Goal: Task Accomplishment & Management: Use online tool/utility

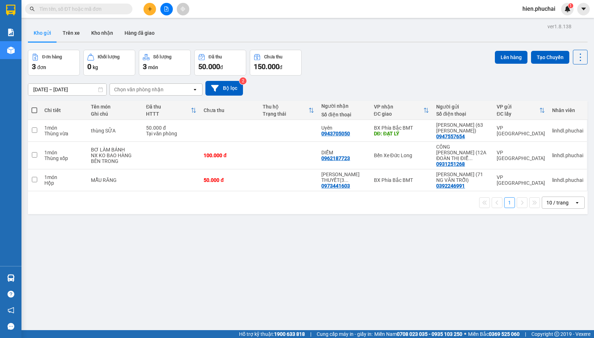
click at [324, 93] on div "12/08/2025 – 14/08/2025 Press the down arrow key to interact with the calendar …" at bounding box center [308, 88] width 560 height 15
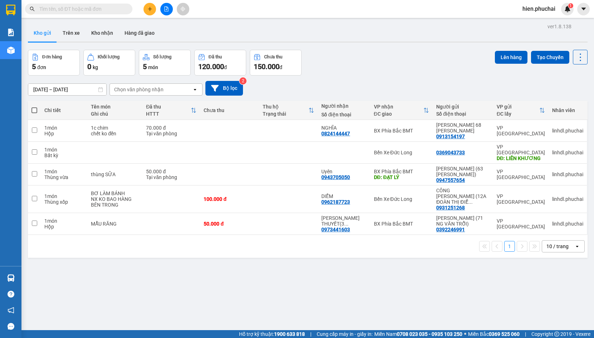
drag, startPoint x: 290, startPoint y: 4, endPoint x: 301, endPoint y: 36, distance: 34.3
click at [301, 36] on div "Kho gửi Trên xe Kho nhận Hàng đã giao" at bounding box center [308, 33] width 560 height 19
click at [154, 11] on button at bounding box center [150, 9] width 13 height 13
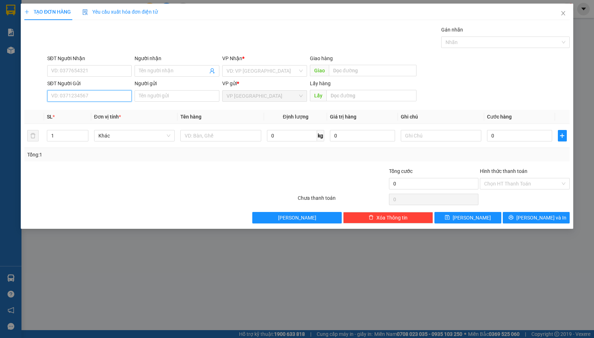
paste input "0965654788"
type input "0965654788"
click at [380, 94] on input "text" at bounding box center [371, 95] width 90 height 11
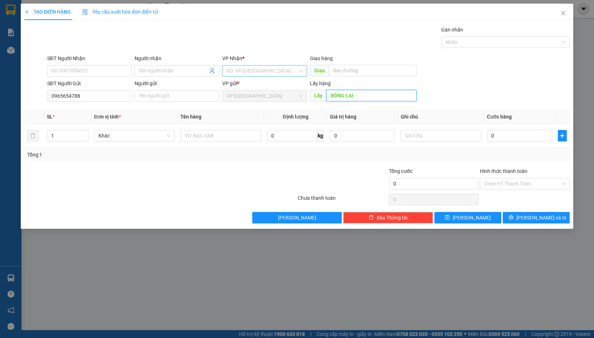
type input "BỒNG LAI"
click at [264, 74] on input "search" at bounding box center [262, 70] width 71 height 11
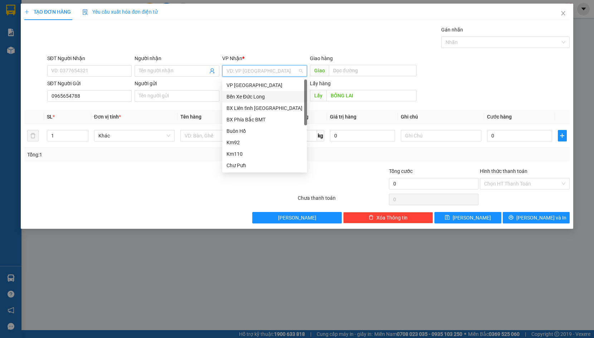
click at [266, 93] on div "Bến Xe Đức Long" at bounding box center [265, 97] width 76 height 8
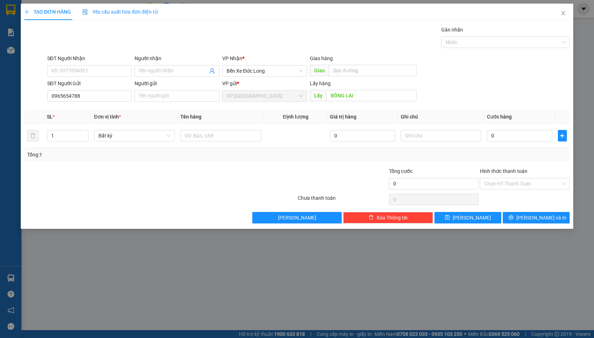
click at [338, 36] on div "Gói vận chuyển * Tiêu chuẩn Gán nhãn Nhãn" at bounding box center [308, 38] width 525 height 25
click at [474, 220] on span "Lưu" at bounding box center [472, 218] width 38 height 8
click at [563, 14] on icon "close" at bounding box center [563, 13] width 4 height 4
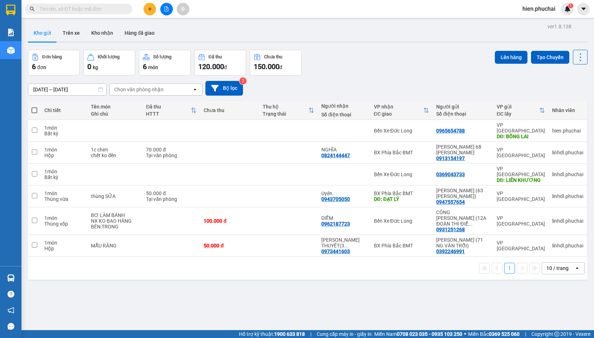
drag, startPoint x: 459, startPoint y: 284, endPoint x: 478, endPoint y: 280, distance: 19.5
click at [459, 284] on div "ver 1.8.138 Kho gửi Trên xe Kho nhận Hàng đã giao Đơn hàng 6 đơn Khối lượng 0 k…" at bounding box center [307, 190] width 565 height 338
click at [34, 110] on span at bounding box center [34, 110] width 6 height 6
click at [34, 107] on input "checkbox" at bounding box center [34, 107] width 0 height 0
checkbox input "true"
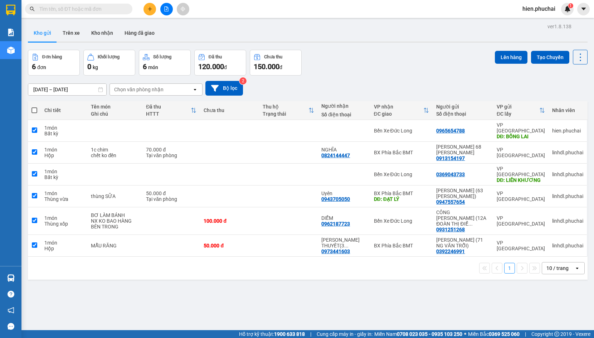
checkbox input "true"
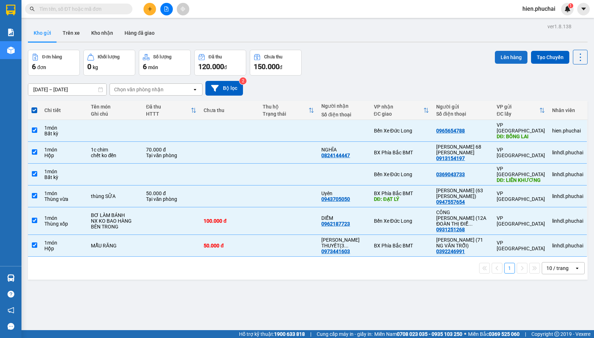
click at [495, 56] on button "Lên hàng" at bounding box center [511, 57] width 33 height 13
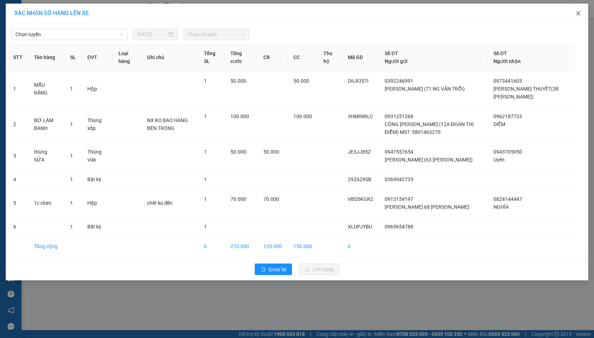
click at [581, 14] on icon "close" at bounding box center [578, 13] width 6 height 6
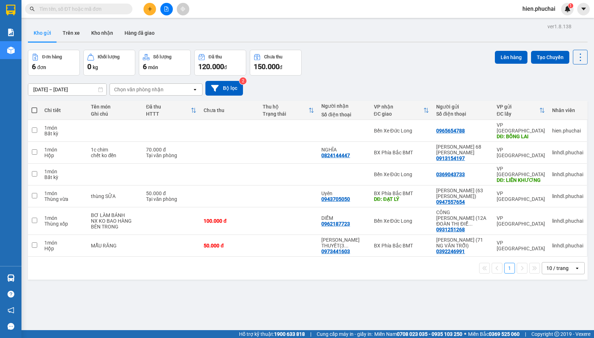
click at [35, 108] on span at bounding box center [34, 110] width 6 height 6
click at [34, 107] on input "checkbox" at bounding box center [34, 107] width 0 height 0
checkbox input "true"
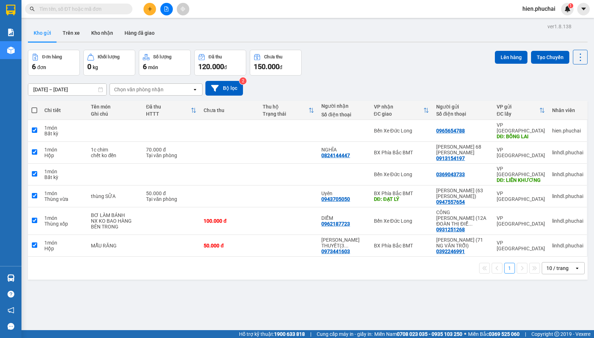
checkbox input "true"
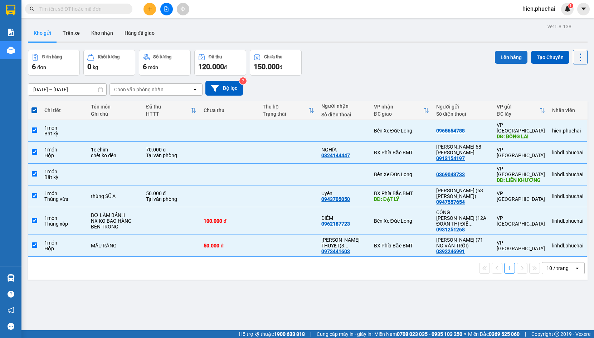
click at [499, 54] on button "Lên hàng" at bounding box center [511, 57] width 33 height 13
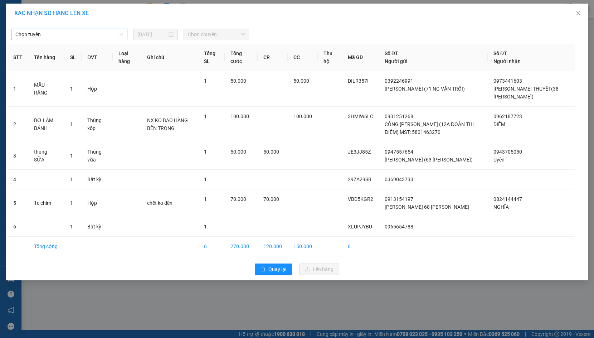
click at [68, 35] on span "Chọn tuyến" at bounding box center [69, 34] width 108 height 11
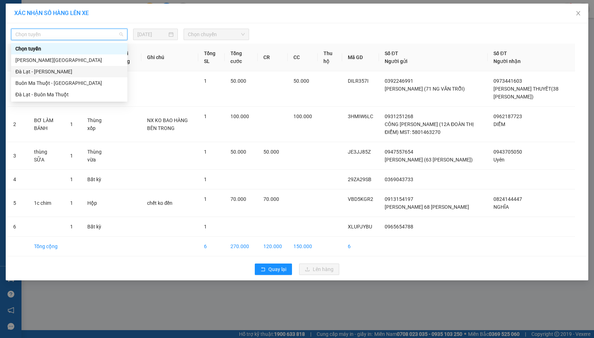
click at [64, 69] on div "Đà Lạt - Gia Lai" at bounding box center [69, 72] width 108 height 8
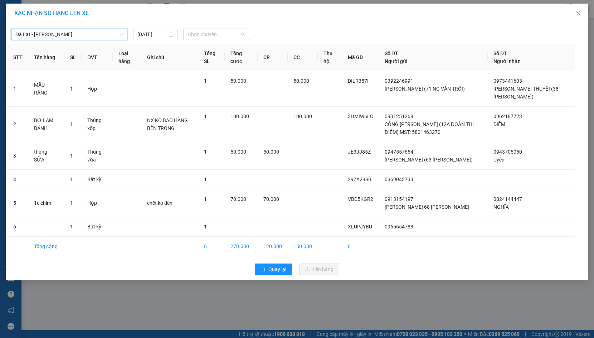
click at [215, 37] on span "Chọn chuyến" at bounding box center [216, 34] width 57 height 11
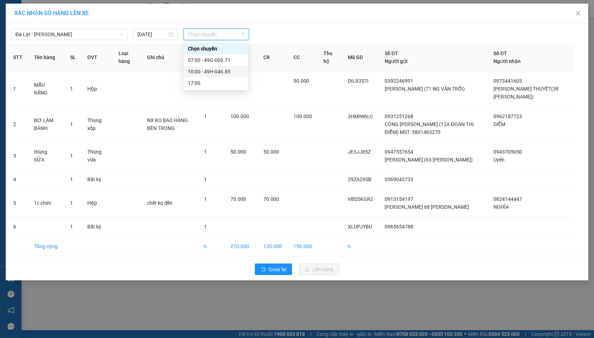
click at [215, 75] on div "10:00 - 49H-046.85" at bounding box center [216, 72] width 56 height 8
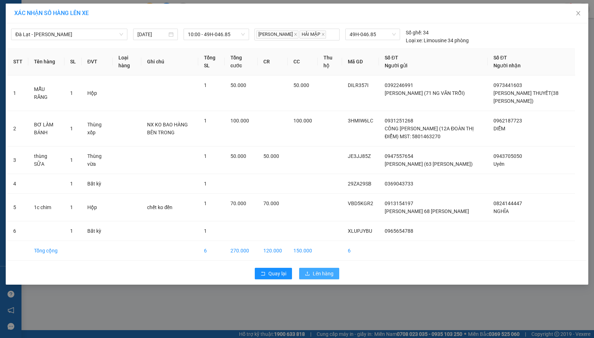
click at [316, 272] on span "Lên hàng" at bounding box center [323, 273] width 21 height 8
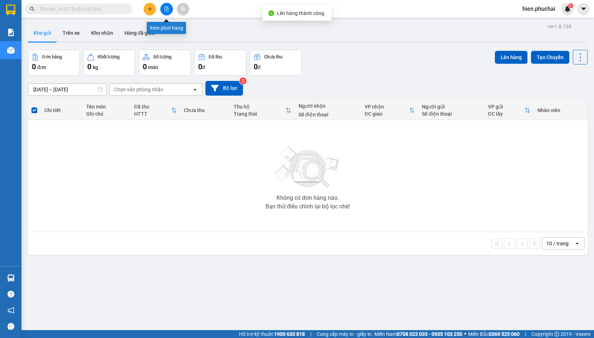
click at [169, 10] on button at bounding box center [166, 9] width 13 height 13
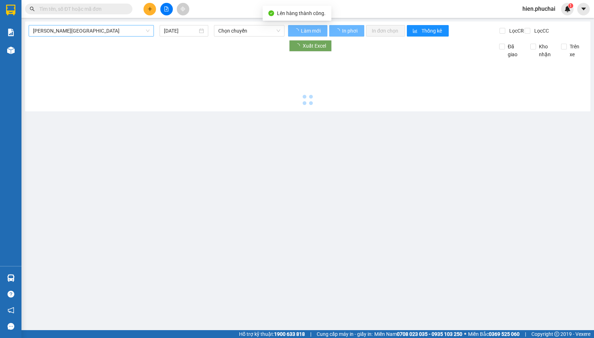
click at [132, 35] on span "[PERSON_NAME][GEOGRAPHIC_DATA]" at bounding box center [91, 30] width 117 height 11
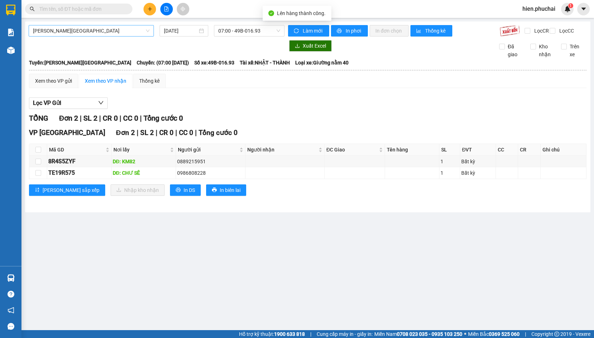
drag, startPoint x: 115, startPoint y: 28, endPoint x: 114, endPoint y: 34, distance: 6.1
click at [115, 28] on span "[PERSON_NAME][GEOGRAPHIC_DATA]" at bounding box center [91, 30] width 117 height 11
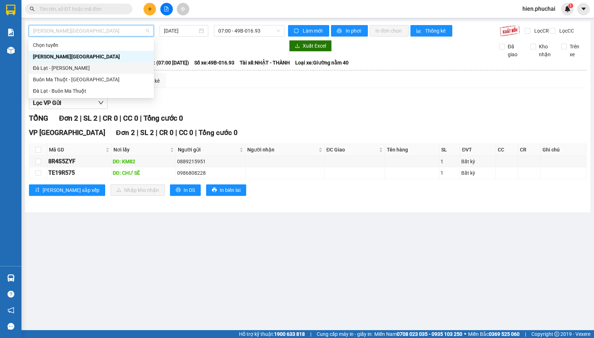
click at [100, 64] on div "Đà Lạt - Gia Lai" at bounding box center [91, 68] width 117 height 8
type input "14/08/2025"
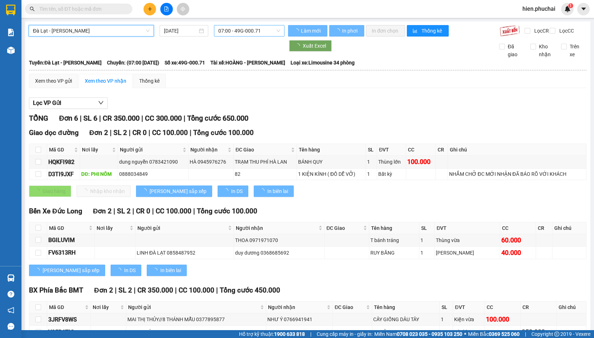
click at [253, 31] on span "07:00 - 49G-000.71" at bounding box center [249, 30] width 62 height 11
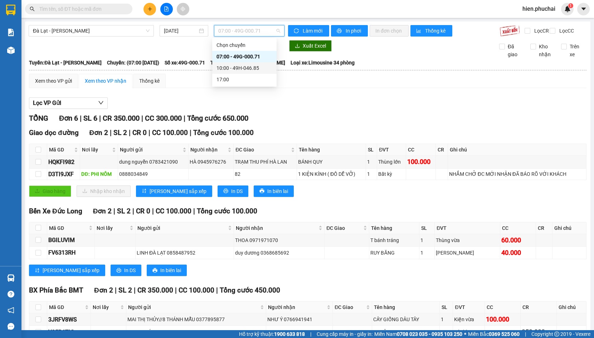
click at [241, 70] on div "10:00 - 49H-046.85" at bounding box center [245, 68] width 56 height 8
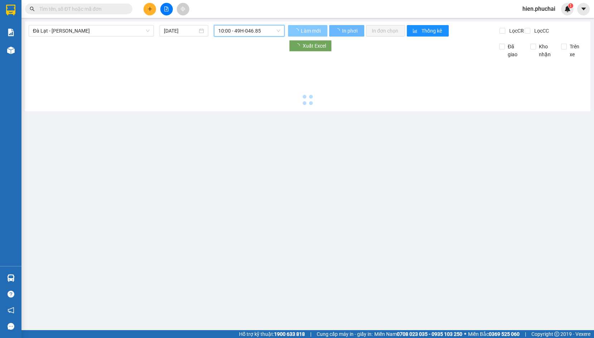
click at [311, 33] on span "Làm mới" at bounding box center [311, 31] width 21 height 8
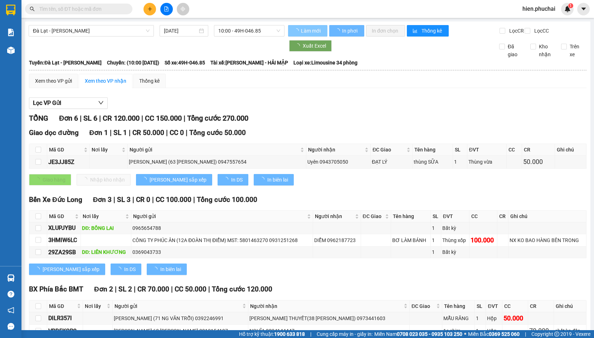
click at [310, 29] on span "Làm mới" at bounding box center [311, 31] width 21 height 8
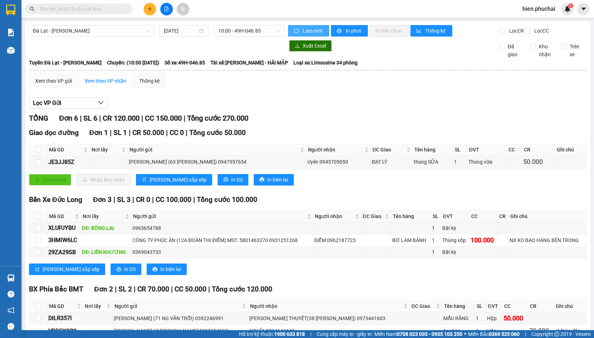
click at [289, 31] on button "Làm mới" at bounding box center [308, 30] width 41 height 11
click at [346, 28] on span "In phơi" at bounding box center [354, 31] width 16 height 8
drag, startPoint x: 292, startPoint y: 25, endPoint x: 288, endPoint y: 26, distance: 4.1
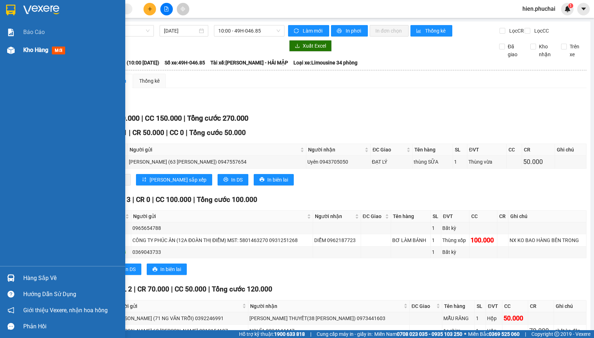
click at [17, 49] on div at bounding box center [11, 50] width 13 height 13
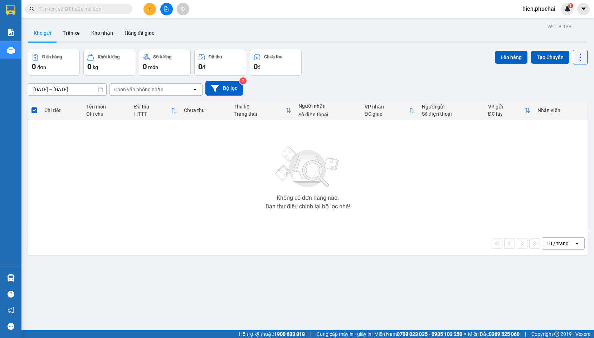
click at [324, 83] on div "12/08/2025 – 14/08/2025 Press the down arrow key to interact with the calendar …" at bounding box center [308, 88] width 560 height 15
click at [122, 10] on input "text" at bounding box center [81, 9] width 84 height 8
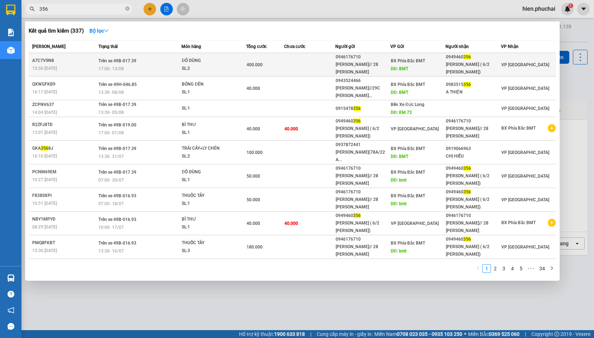
type input "356"
click at [216, 70] on div "SL: 2" at bounding box center [209, 69] width 54 height 8
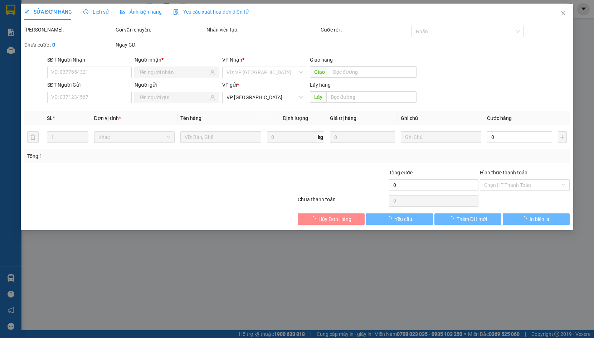
type input "0949460356"
type input "[PERSON_NAME] ( 6/2 [PERSON_NAME])"
type input "0946176710"
type input "[PERSON_NAME]// 28 [PERSON_NAME]"
type input "BMT"
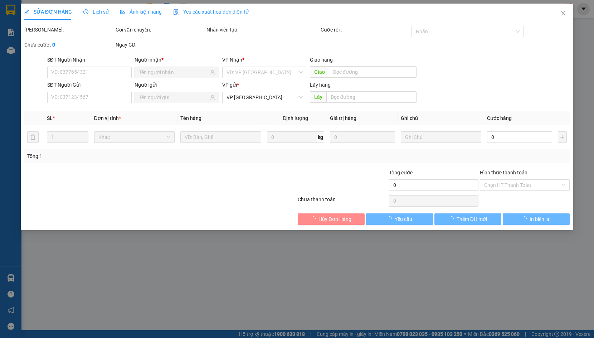
type input "400.000"
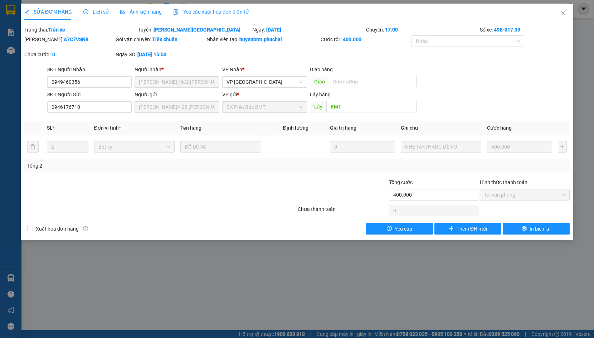
drag, startPoint x: 216, startPoint y: 70, endPoint x: 237, endPoint y: 52, distance: 27.7
click at [237, 52] on div "Mã ĐH: A7C7VSN8 Gói vận chuyển: Tiêu chuẩn Nhân viên tạo: huyenbmt.phuchai Cước…" at bounding box center [297, 50] width 547 height 30
click at [563, 15] on icon "close" at bounding box center [563, 13] width 6 height 6
